Goal: Task Accomplishment & Management: Manage account settings

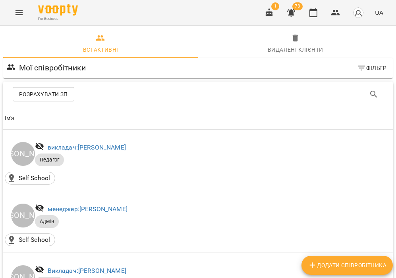
click at [18, 11] on icon "Menu" at bounding box center [19, 13] width 10 height 10
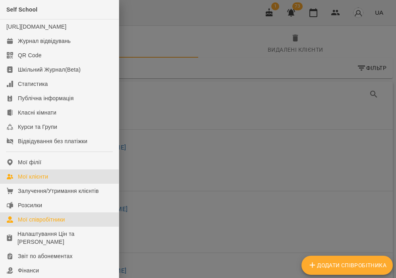
click at [46, 184] on link "Мої клієнти" at bounding box center [59, 176] width 119 height 14
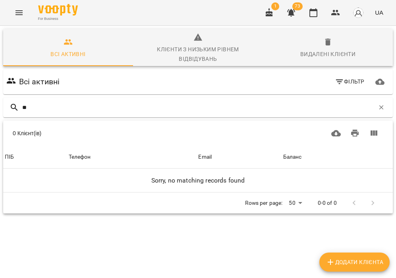
type input "*"
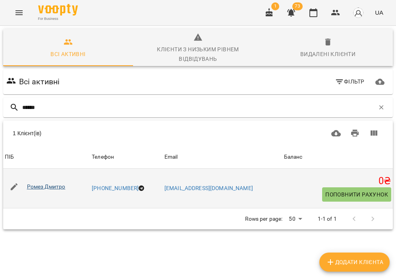
type input "******"
click at [48, 183] on link "Ромез Дмитро" at bounding box center [46, 186] width 39 height 6
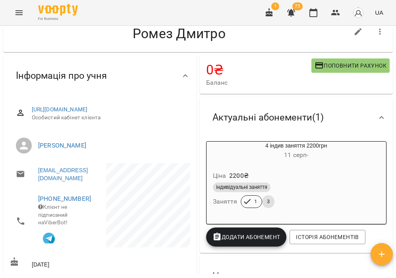
scroll to position [28, 0]
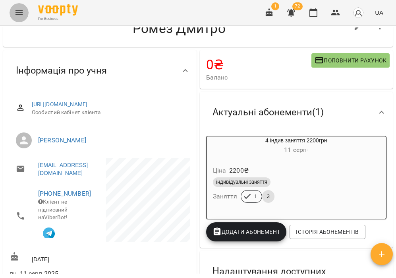
click at [21, 15] on icon "Menu" at bounding box center [19, 13] width 10 height 10
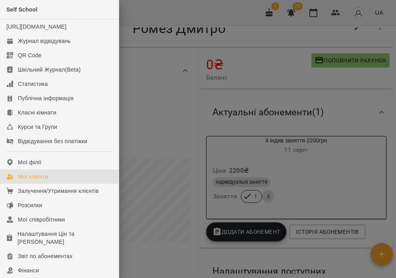
click at [38, 181] on div "Мої клієнти" at bounding box center [33, 177] width 30 height 8
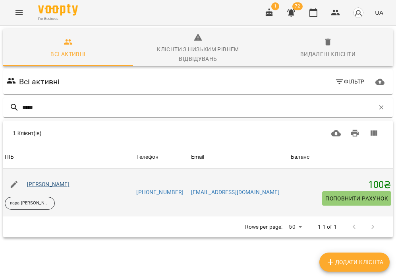
type input "*****"
click at [53, 181] on link "[PERSON_NAME]" at bounding box center [48, 184] width 43 height 6
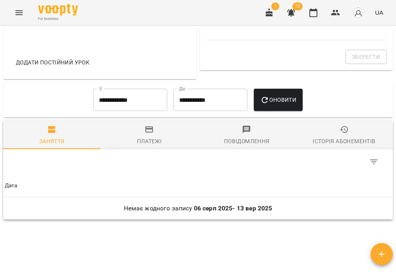
scroll to position [375, 0]
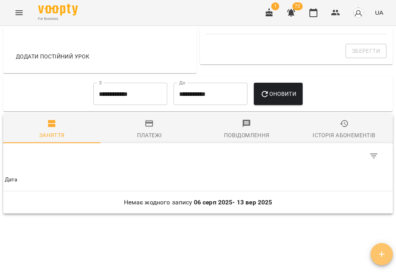
click at [378, 252] on icon "button" at bounding box center [382, 254] width 10 height 10
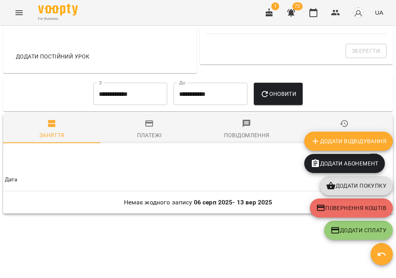
click at [334, 146] on span "Додати Відвідування" at bounding box center [349, 141] width 76 height 10
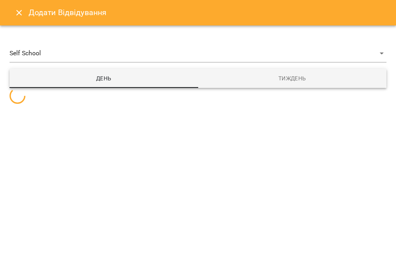
select select
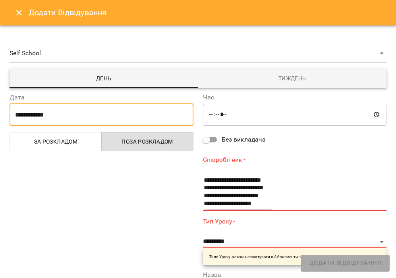
click at [21, 114] on input "**********" at bounding box center [102, 114] width 184 height 22
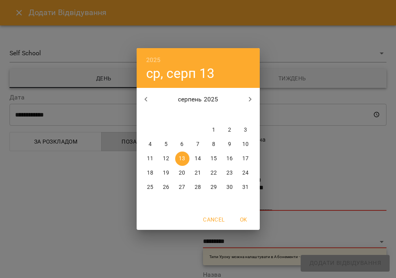
click at [166, 156] on p "12" at bounding box center [166, 159] width 6 height 8
type input "**********"
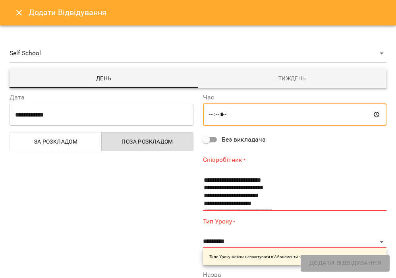
click at [213, 115] on input "*****" at bounding box center [295, 114] width 184 height 22
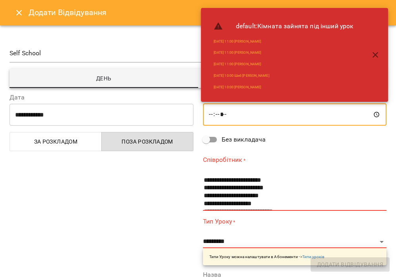
type input "*****"
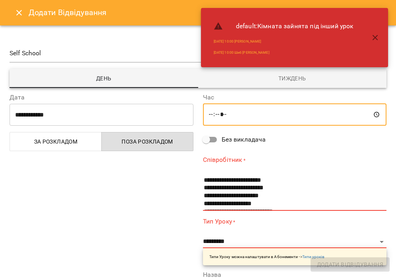
click at [373, 37] on icon "button" at bounding box center [376, 38] width 10 height 10
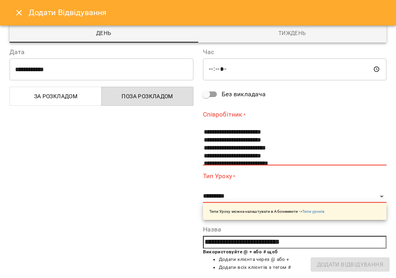
scroll to position [140, 0]
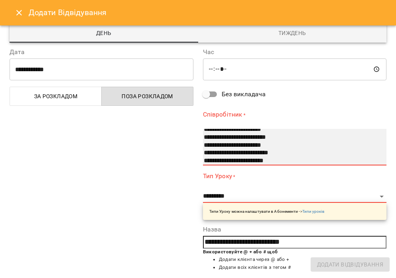
select select "**********"
click at [248, 151] on option "**********" at bounding box center [290, 153] width 175 height 8
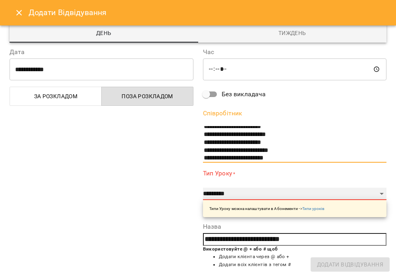
click at [218, 197] on select "**********" at bounding box center [295, 194] width 184 height 13
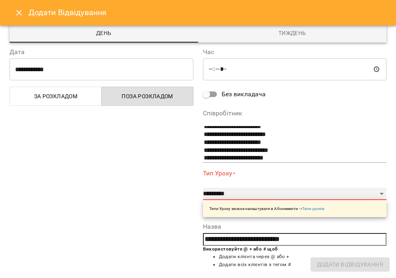
select select "**********"
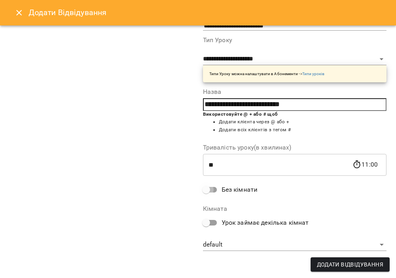
scroll to position [119, 0]
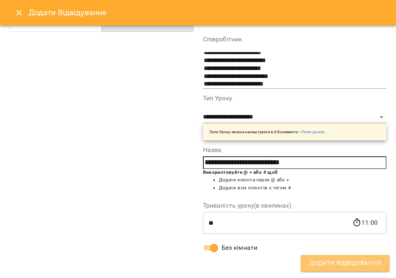
click at [330, 265] on span "Додати Відвідування" at bounding box center [346, 263] width 72 height 10
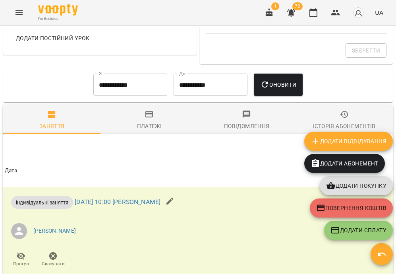
scroll to position [375, 0]
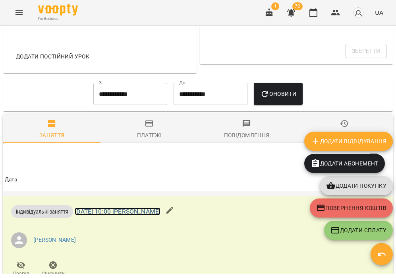
click at [161, 215] on link "[DATE] 10:00 [PERSON_NAME]" at bounding box center [118, 212] width 86 height 8
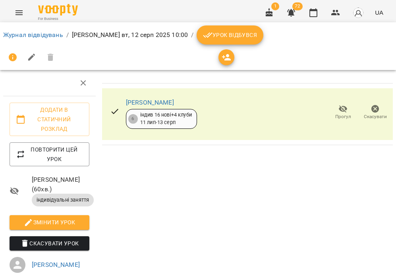
click at [255, 34] on span "Урок відбувся" at bounding box center [230, 35] width 54 height 10
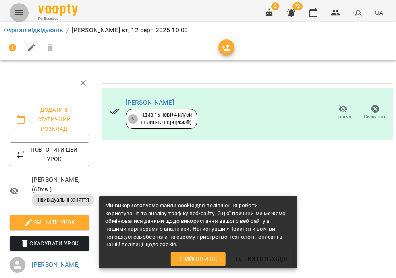
click at [16, 13] on icon "Menu" at bounding box center [19, 13] width 10 height 10
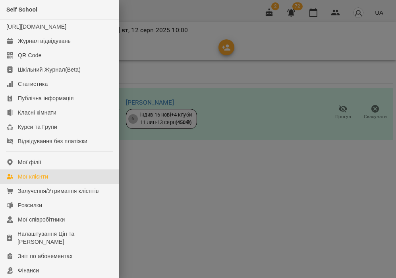
click at [34, 181] on div "Мої клієнти" at bounding box center [33, 177] width 30 height 8
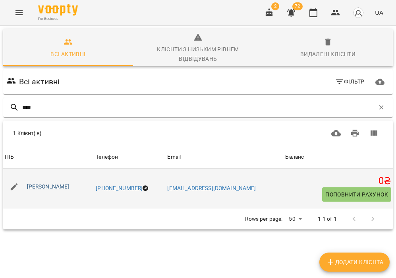
type input "****"
click at [53, 183] on link "[PERSON_NAME]" at bounding box center [48, 186] width 43 height 6
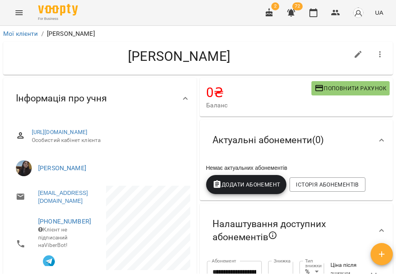
click at [264, 56] on h4 "[PERSON_NAME]" at bounding box center [180, 56] width 340 height 16
click at [19, 8] on button "Menu" at bounding box center [19, 12] width 19 height 19
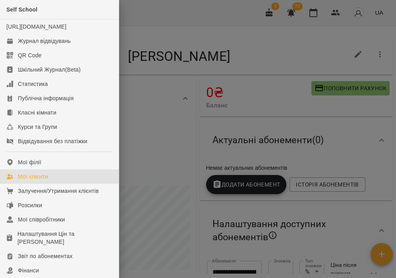
click at [44, 181] on div "Мої клієнти" at bounding box center [33, 177] width 30 height 8
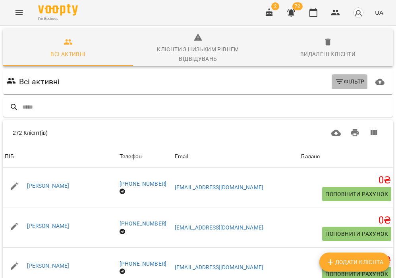
click at [343, 77] on icon "button" at bounding box center [340, 82] width 10 height 10
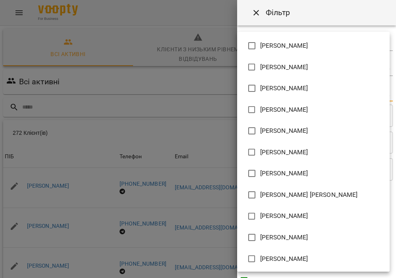
click at [312, 95] on body "For Business 2 72 UA Всі активні Клієнти з низьким рівнем відвідувань Видалені …" at bounding box center [198, 212] width 396 height 424
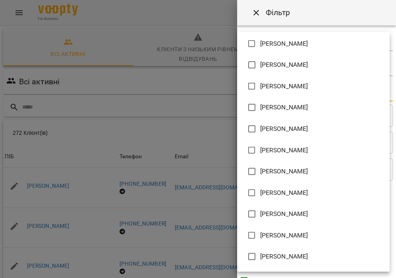
scroll to position [257, 0]
click at [298, 124] on li "[PERSON_NAME]" at bounding box center [313, 128] width 153 height 21
type input "**********"
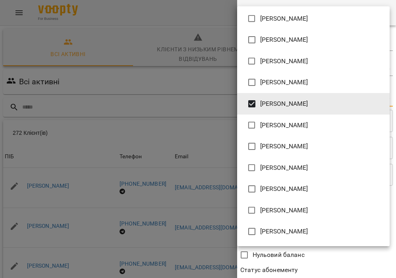
click at [275, 2] on div at bounding box center [198, 139] width 396 height 278
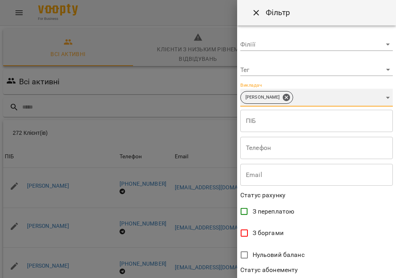
scroll to position [170, 0]
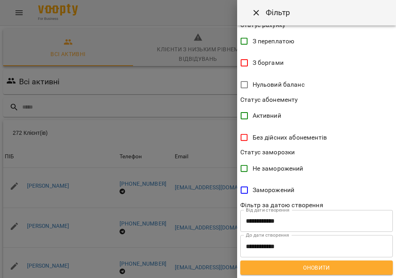
click at [299, 268] on span "Оновити" at bounding box center [317, 268] width 140 height 10
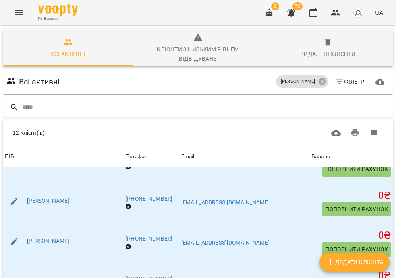
scroll to position [214, 0]
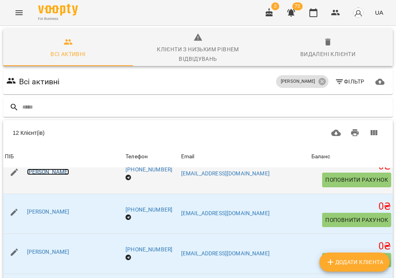
click at [58, 169] on link "Наталія Сидорук" at bounding box center [48, 172] width 43 height 6
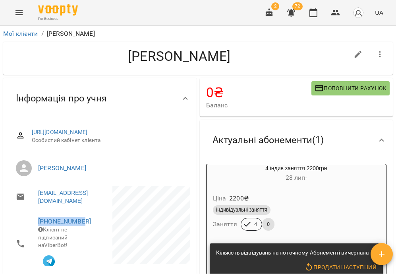
drag, startPoint x: 97, startPoint y: 217, endPoint x: 91, endPoint y: 221, distance: 7.0
click at [91, 221] on li "+13607268483 Клієнт не підписаний на ViberBot!" at bounding box center [54, 244] width 89 height 66
copy link "+13607268483"
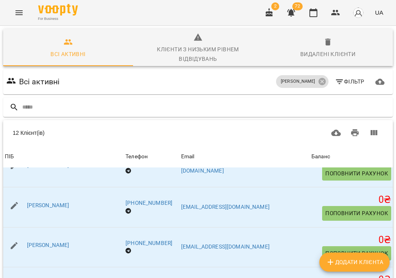
scroll to position [303, 0]
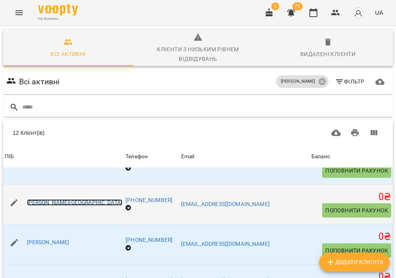
click at [57, 199] on link "Пасічна Наталія" at bounding box center [74, 202] width 95 height 6
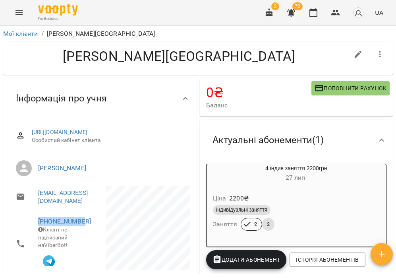
drag, startPoint x: 83, startPoint y: 223, endPoint x: 32, endPoint y: 224, distance: 50.9
click at [32, 224] on li "+18252880655 Клієнт не підписаний на ViberBot!" at bounding box center [54, 244] width 89 height 66
copy link "+18252880655"
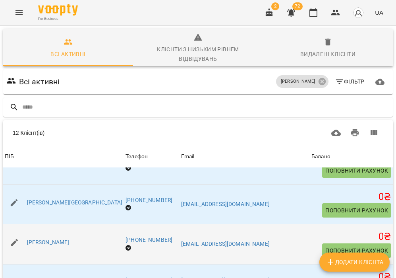
scroll to position [107, 0]
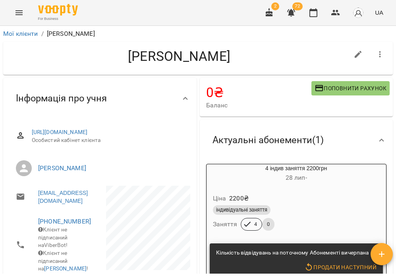
click at [12, 8] on button "Menu" at bounding box center [19, 12] width 19 height 19
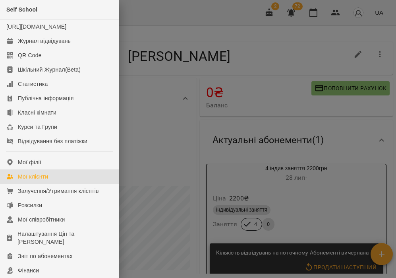
click at [48, 184] on link "Мої клієнти" at bounding box center [59, 176] width 119 height 14
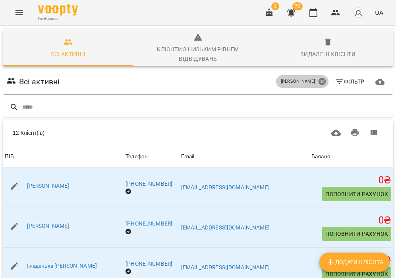
click at [325, 78] on icon at bounding box center [321, 81] width 7 height 7
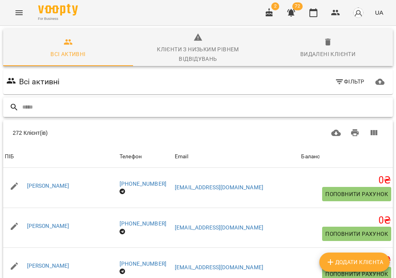
click at [210, 101] on input "text" at bounding box center [206, 107] width 368 height 13
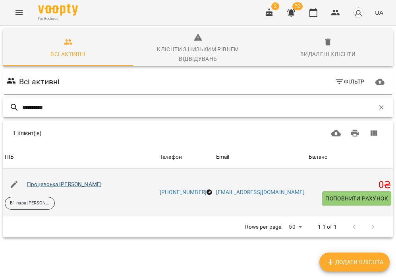
type input "**********"
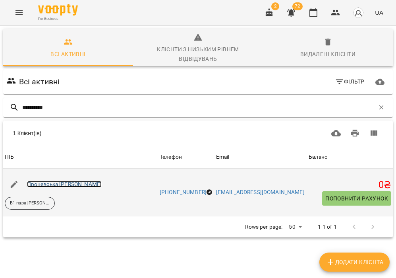
click at [101, 181] on link "Процевська Марина Геннадіївна" at bounding box center [64, 184] width 75 height 6
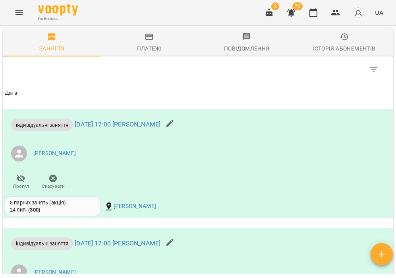
scroll to position [530, 0]
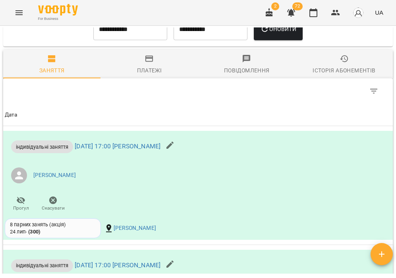
click at [123, 40] on input "**********" at bounding box center [130, 29] width 74 height 22
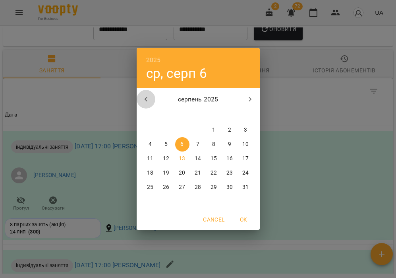
click at [142, 98] on icon "button" at bounding box center [147, 100] width 10 height 10
click at [166, 128] on p "1" at bounding box center [166, 130] width 3 height 8
type input "**********"
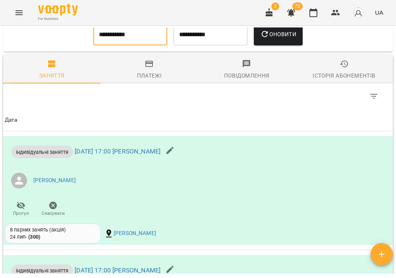
click at [273, 34] on span "Оновити" at bounding box center [278, 34] width 36 height 10
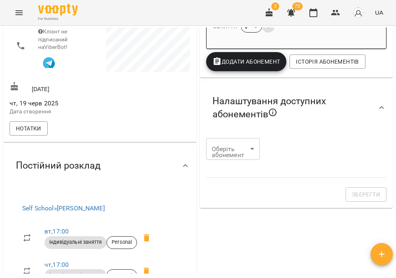
scroll to position [0, 0]
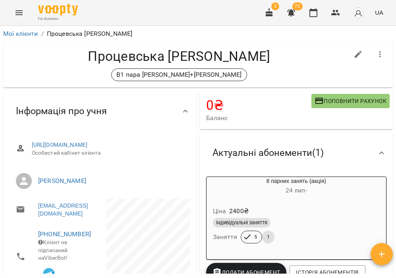
drag, startPoint x: 78, startPoint y: 58, endPoint x: 305, endPoint y: 59, distance: 227.4
click at [305, 59] on h4 "Процевська Марина Геннадіївна" at bounding box center [180, 56] width 340 height 16
copy h4 "Процевська Марина Геннадіївна"
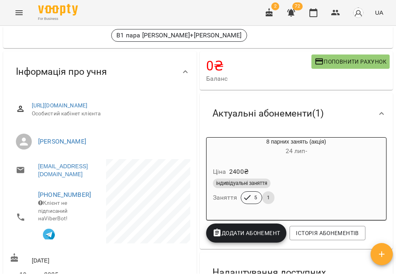
scroll to position [26, 0]
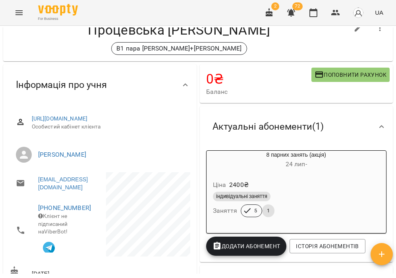
click at [278, 162] on h6 "24 лип -" at bounding box center [297, 164] width 180 height 11
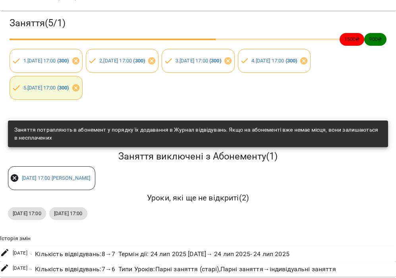
scroll to position [0, 0]
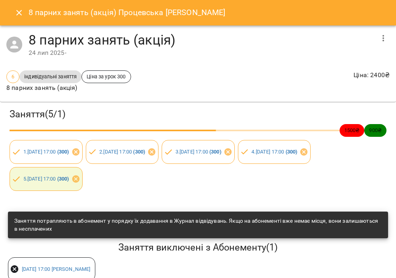
click at [386, 39] on icon "button" at bounding box center [384, 38] width 10 height 10
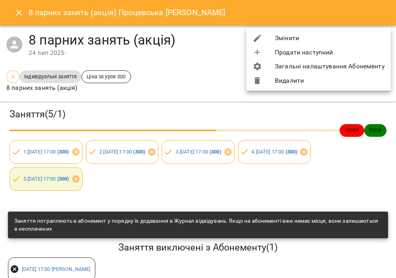
click at [309, 37] on li "Змінити" at bounding box center [318, 38] width 145 height 14
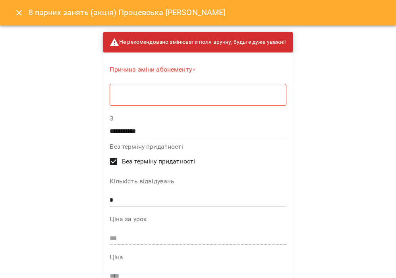
click at [149, 98] on textarea at bounding box center [197, 95] width 165 height 8
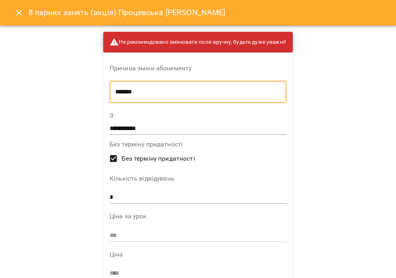
type textarea "*******"
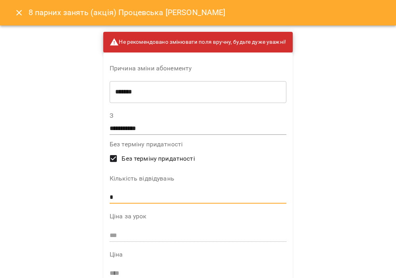
click at [119, 194] on input "*" at bounding box center [198, 197] width 177 height 13
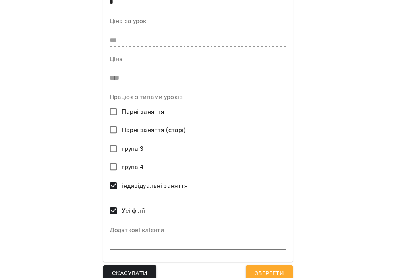
scroll to position [205, 0]
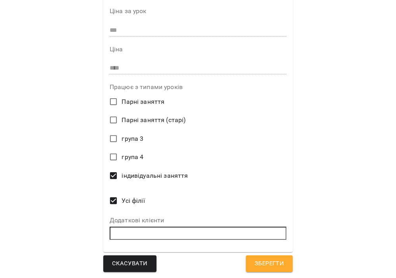
type input "*"
click at [270, 264] on span "Зберегти" at bounding box center [269, 263] width 29 height 10
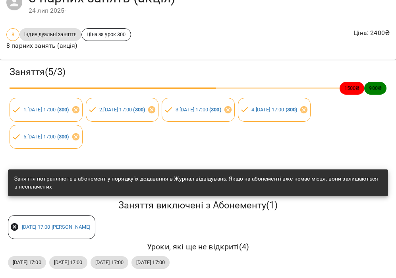
scroll to position [0, 0]
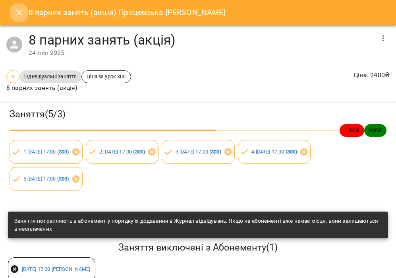
click at [11, 15] on button "Close" at bounding box center [19, 12] width 19 height 19
